Goal: Browse casually

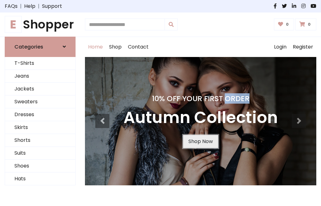
click at [200, 141] on link "Shop Now" at bounding box center [200, 141] width 35 height 13
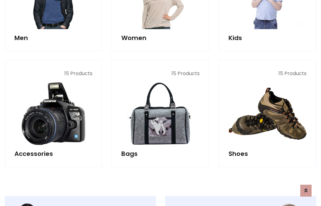
scroll to position [624, 0]
